Goal: Information Seeking & Learning: Learn about a topic

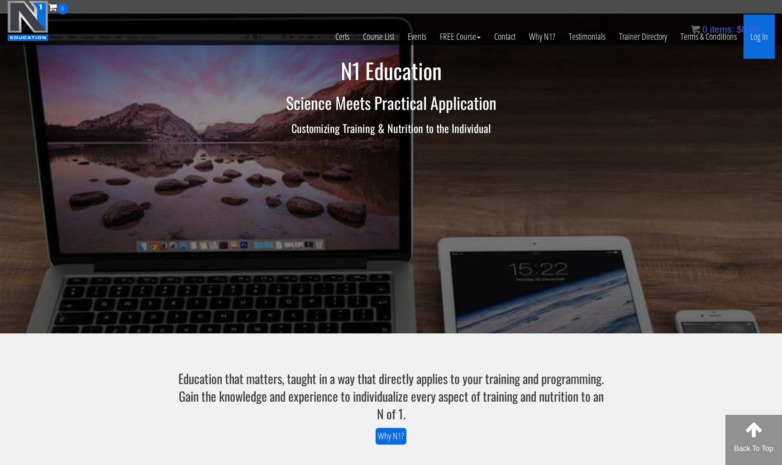
click at [755, 38] on link "Log In" at bounding box center [759, 36] width 31 height 44
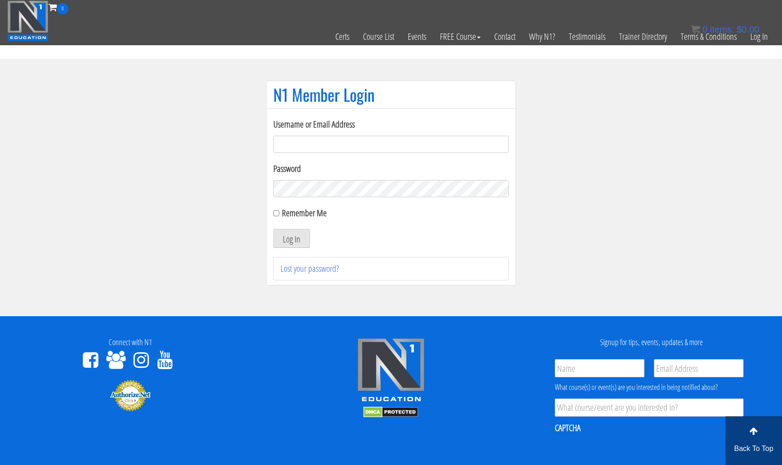
type input "[EMAIL_ADDRESS][DOMAIN_NAME]"
click at [293, 243] on button "Log In" at bounding box center [291, 238] width 37 height 19
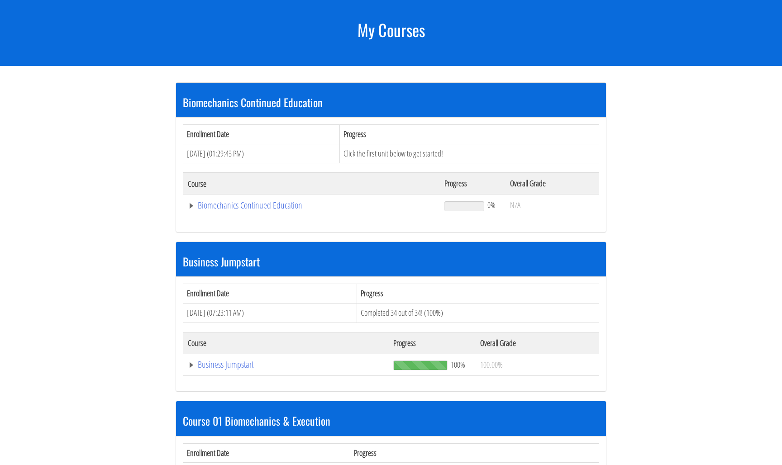
scroll to position [108, 0]
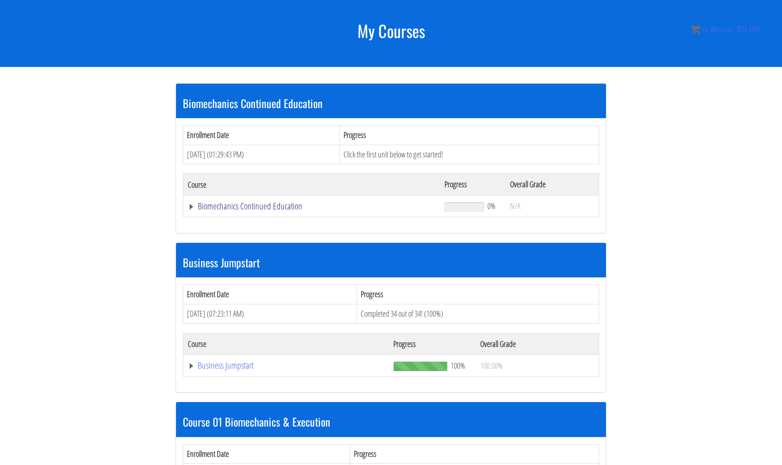
click at [264, 206] on link "Biomechanics Continued Education" at bounding box center [312, 206] width 248 height 9
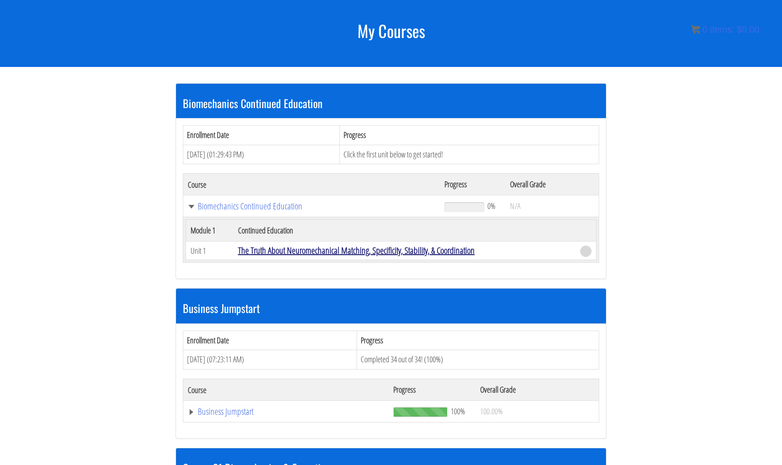
click at [306, 252] on link "The Truth About Neuromechanical Matching, Specificity, Stability, & Coordination" at bounding box center [356, 250] width 237 height 12
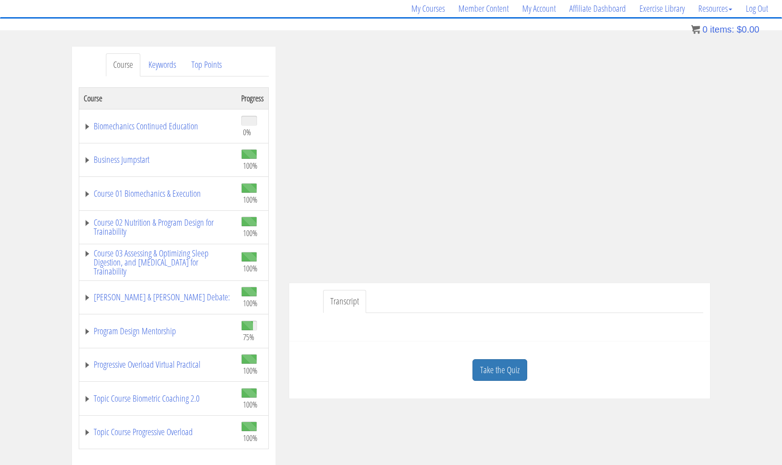
scroll to position [81, 0]
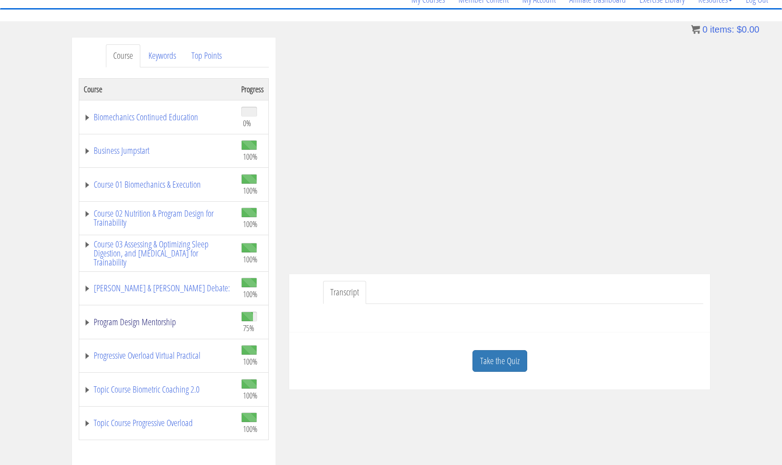
click at [148, 325] on link "Program Design Mentorship" at bounding box center [158, 322] width 149 height 9
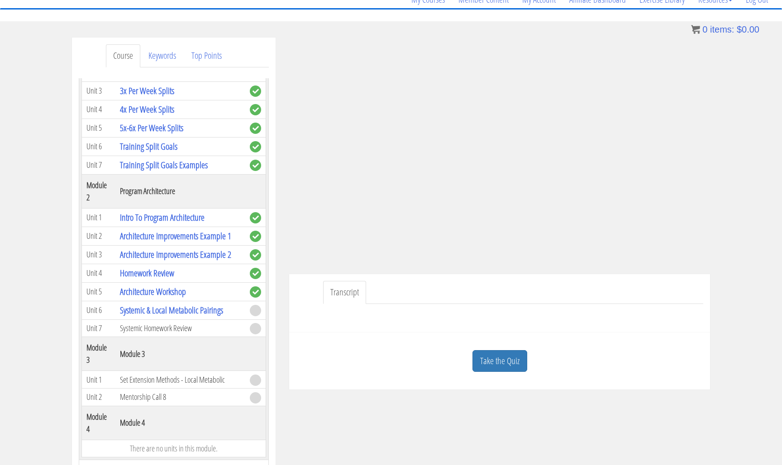
scroll to position [351, 0]
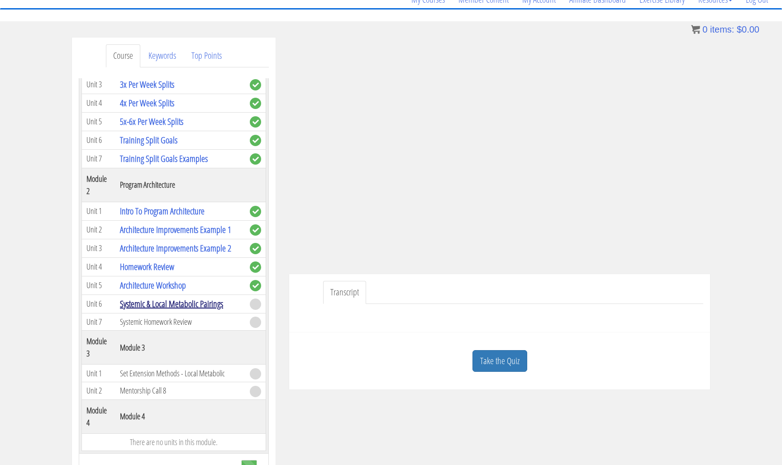
click at [165, 306] on link "Systemic & Local Metabolic Pairings" at bounding box center [171, 304] width 103 height 12
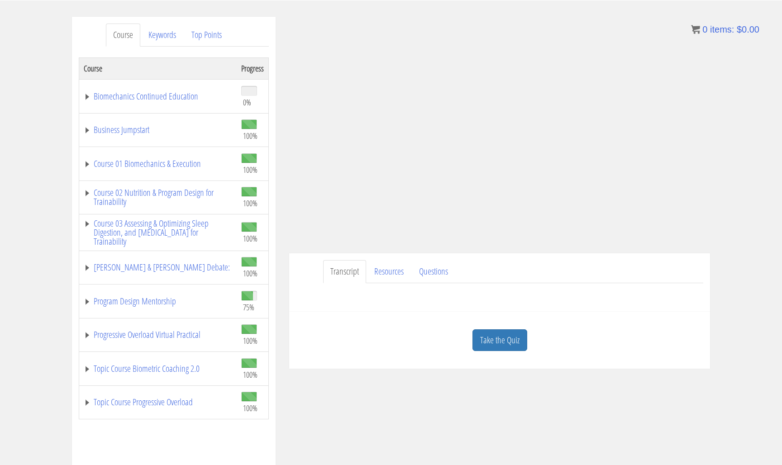
scroll to position [104, 0]
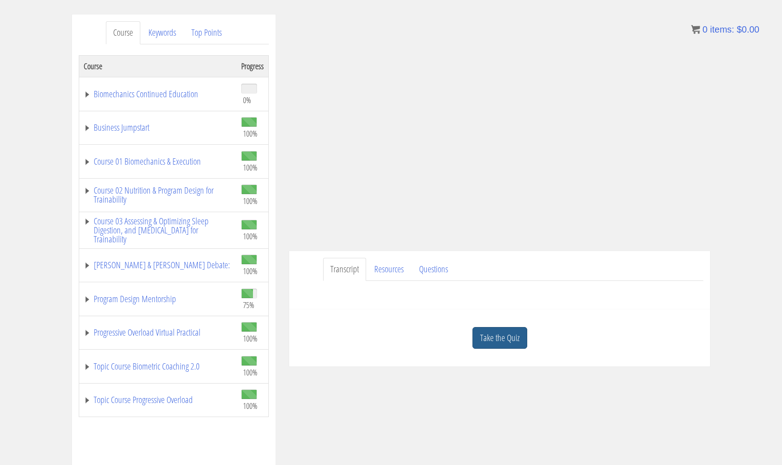
click at [497, 340] on link "Take the Quiz" at bounding box center [500, 338] width 55 height 22
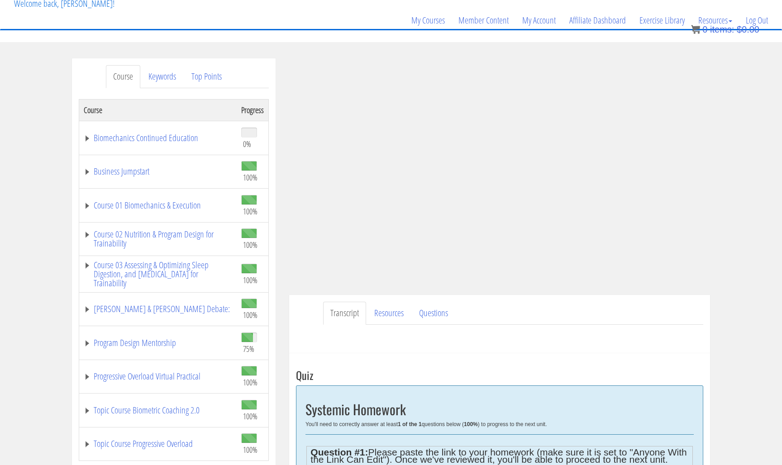
scroll to position [58, 0]
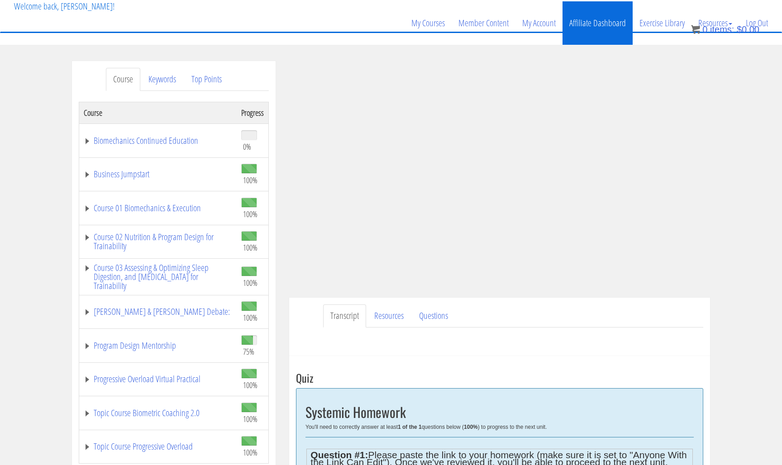
click at [588, 27] on link "Affiliate Dashboard" at bounding box center [598, 22] width 70 height 43
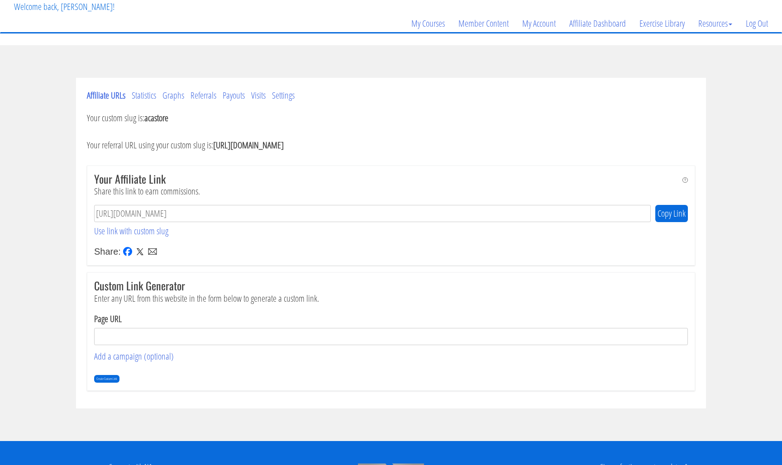
scroll to position [67, 0]
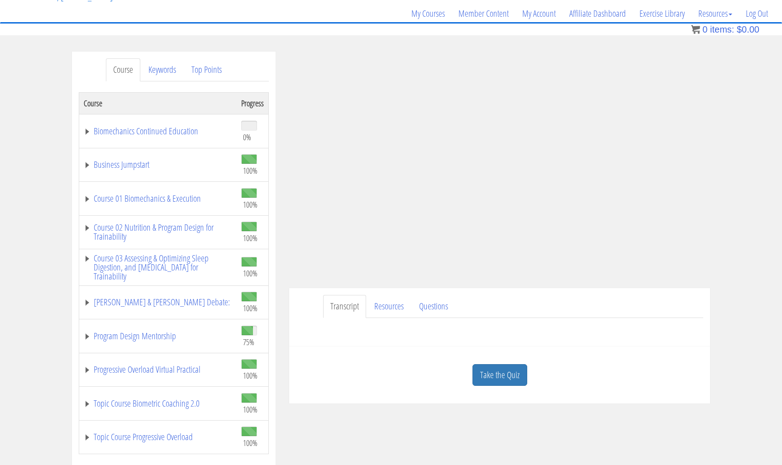
scroll to position [68, 0]
click at [141, 336] on link "Program Design Mentorship" at bounding box center [158, 335] width 149 height 9
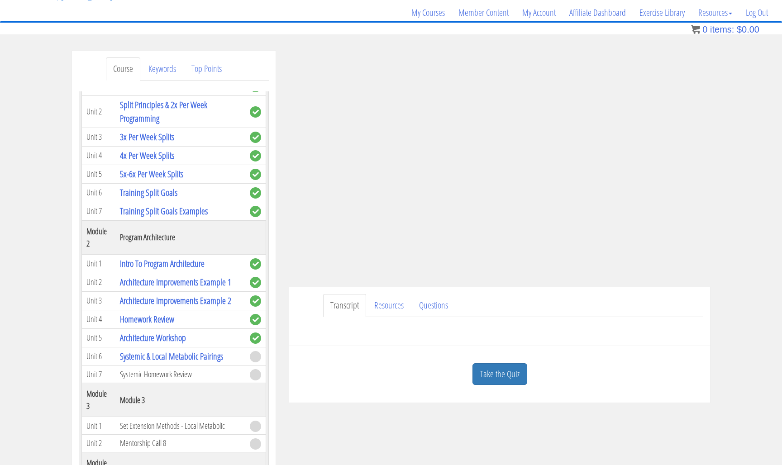
scroll to position [334, 0]
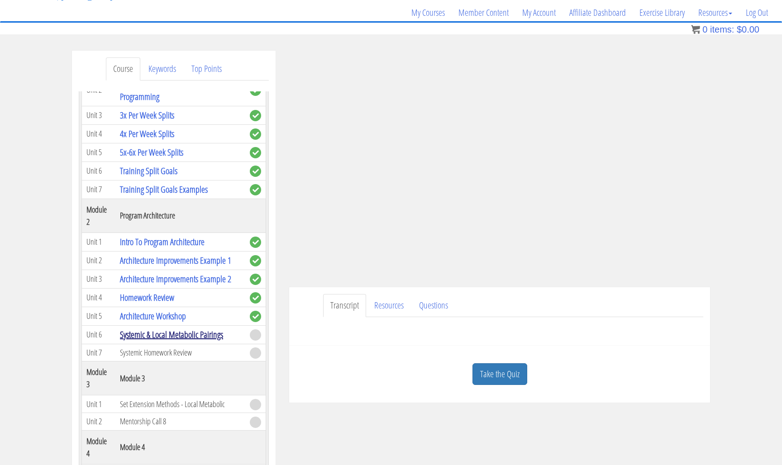
click at [173, 336] on link "Systemic & Local Metabolic Pairings" at bounding box center [171, 335] width 103 height 12
click at [203, 334] on link "Systemic & Local Metabolic Pairings" at bounding box center [171, 335] width 103 height 12
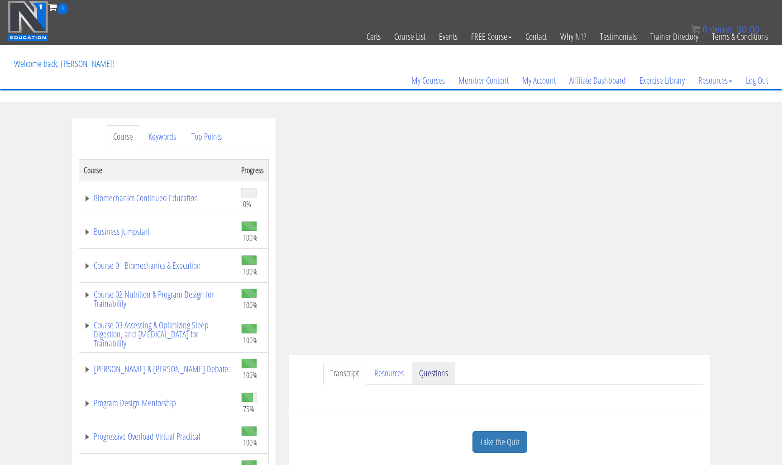
click at [439, 377] on link "Questions" at bounding box center [433, 373] width 43 height 23
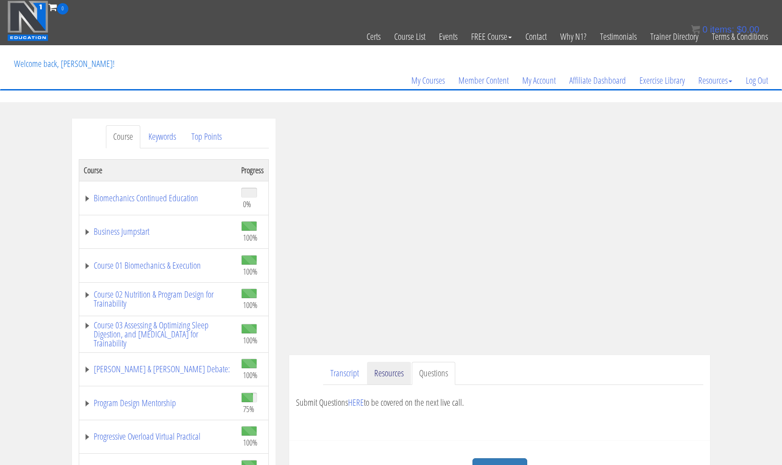
click at [392, 380] on link "Resources" at bounding box center [389, 373] width 44 height 23
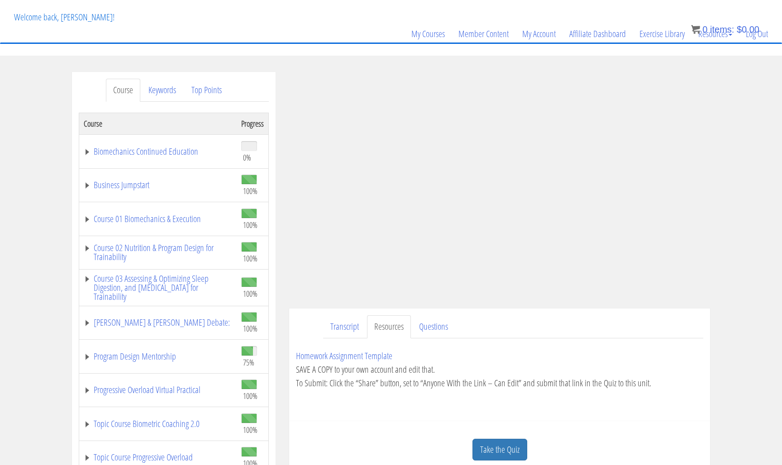
scroll to position [51, 0]
